Goal: Task Accomplishment & Management: Manage account settings

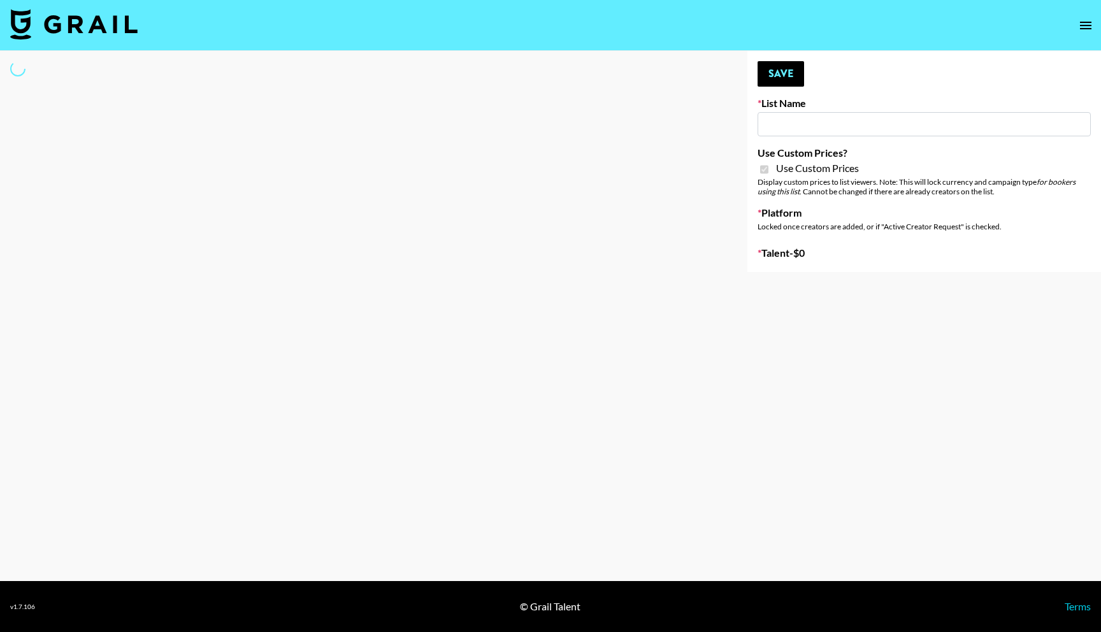
type input "[GEOGRAPHIC_DATA] ([DATE])"
checkbox input "true"
select select "Brand"
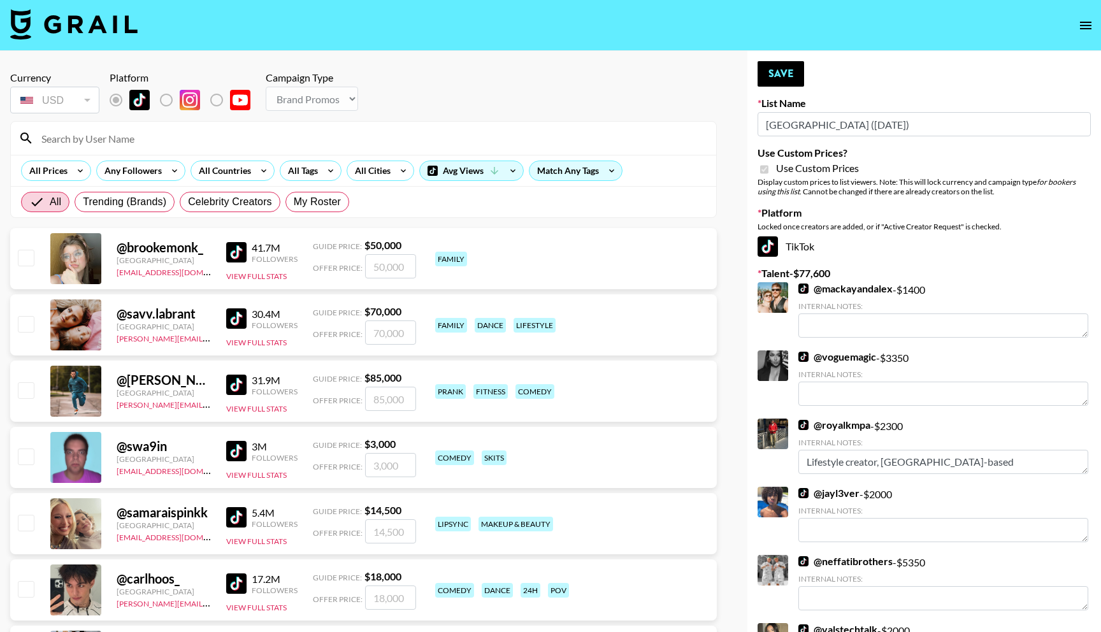
click at [298, 143] on input at bounding box center [371, 138] width 675 height 20
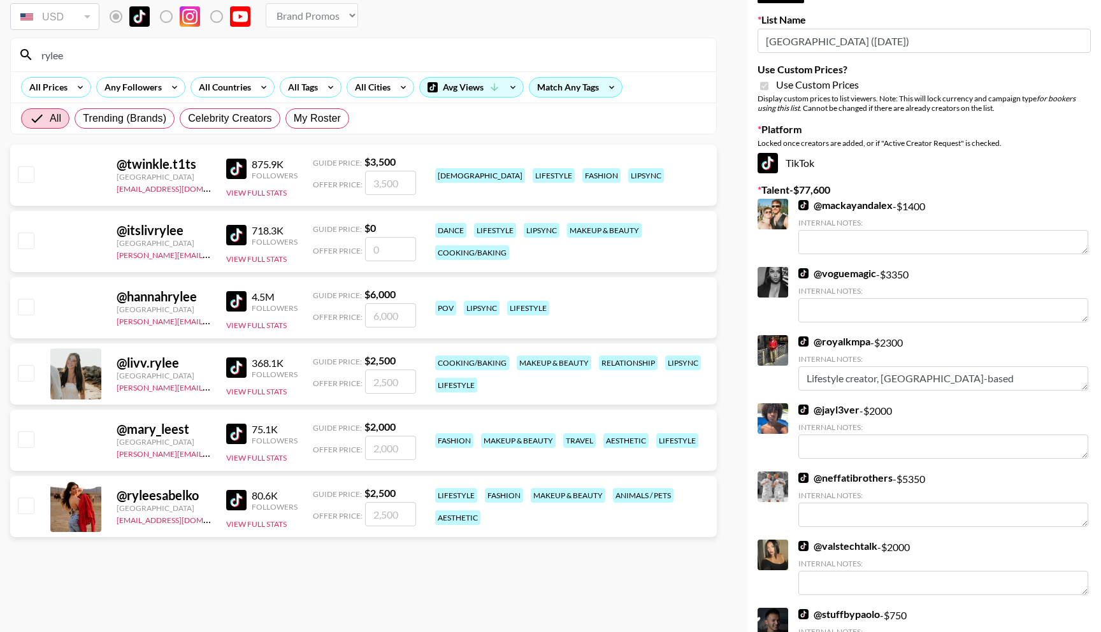
scroll to position [86, 0]
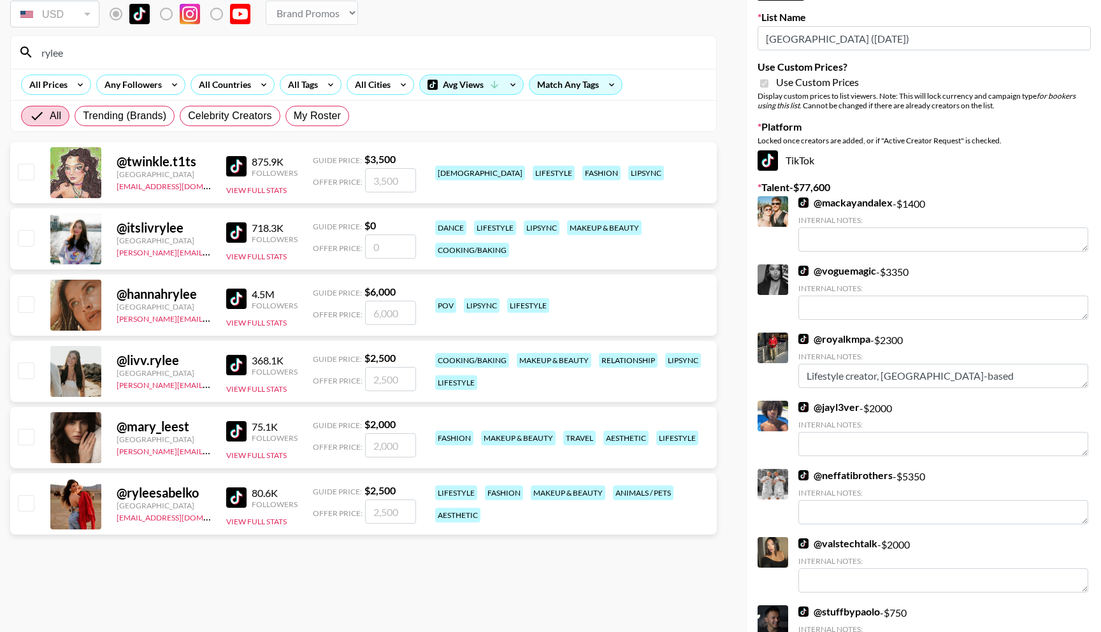
type input "rylee"
click at [29, 508] on input "checkbox" at bounding box center [25, 502] width 15 height 15
checkbox input "true"
click at [395, 513] on input "2500" at bounding box center [390, 511] width 51 height 24
type input "2"
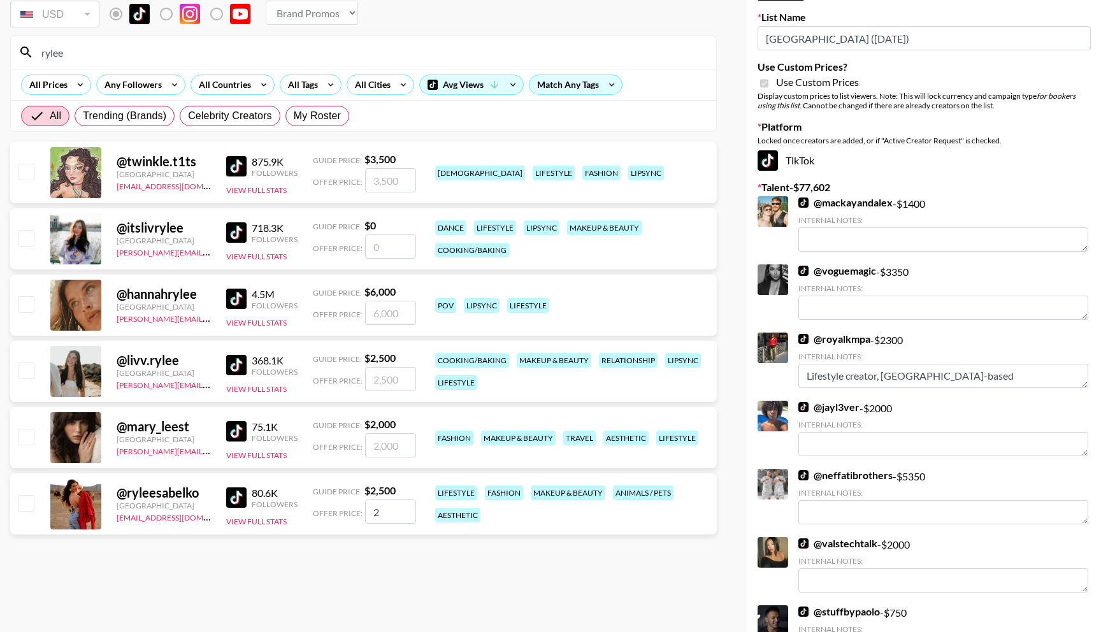
checkbox input "false"
checkbox input "true"
type input "1000"
click at [545, 534] on div "@ ryleesabelko [GEOGRAPHIC_DATA] [EMAIL_ADDRESS][DOMAIN_NAME] 80.6K Followers V…" at bounding box center [363, 503] width 707 height 61
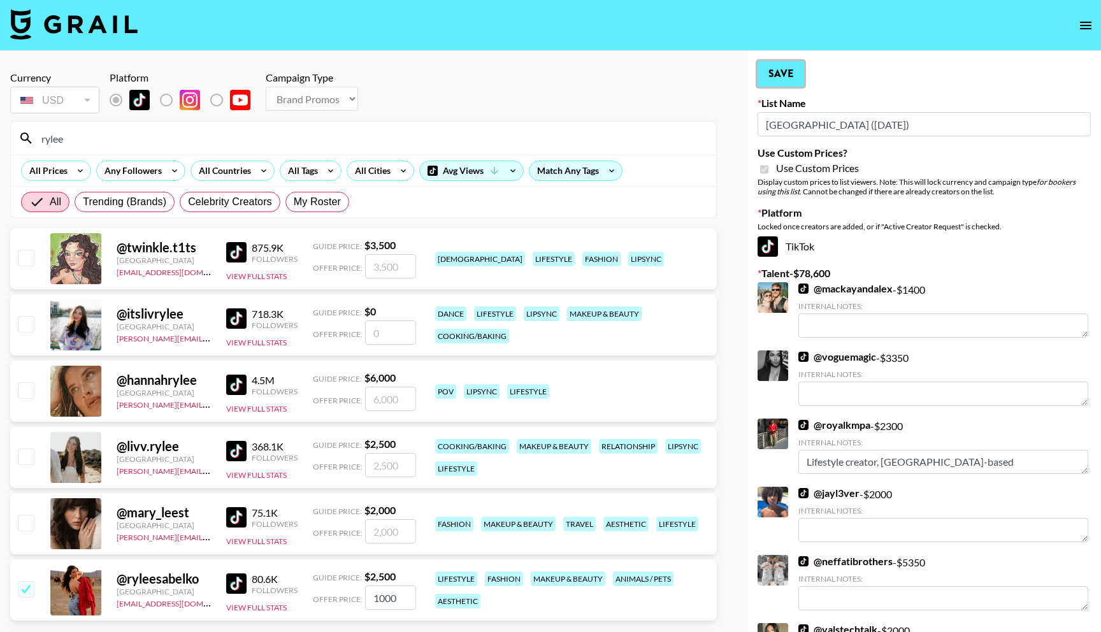
click at [783, 71] on button "Save" at bounding box center [780, 73] width 47 height 25
